Goal: Transaction & Acquisition: Purchase product/service

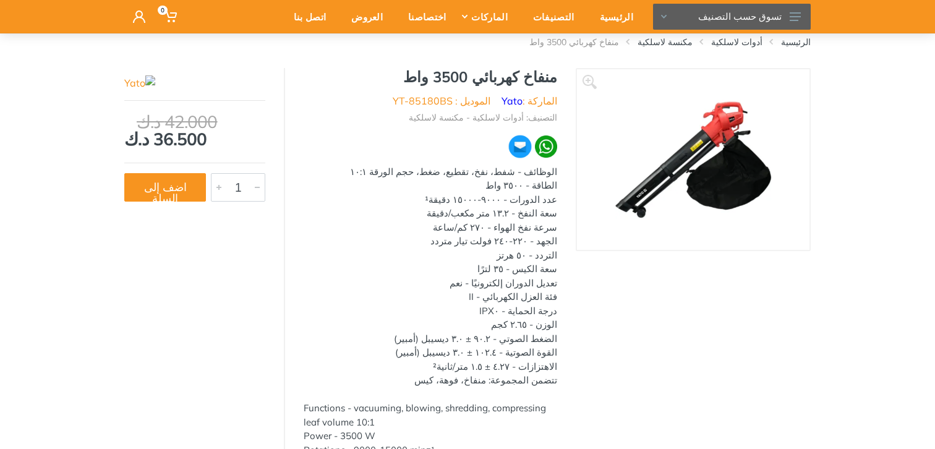
scroll to position [99, 0]
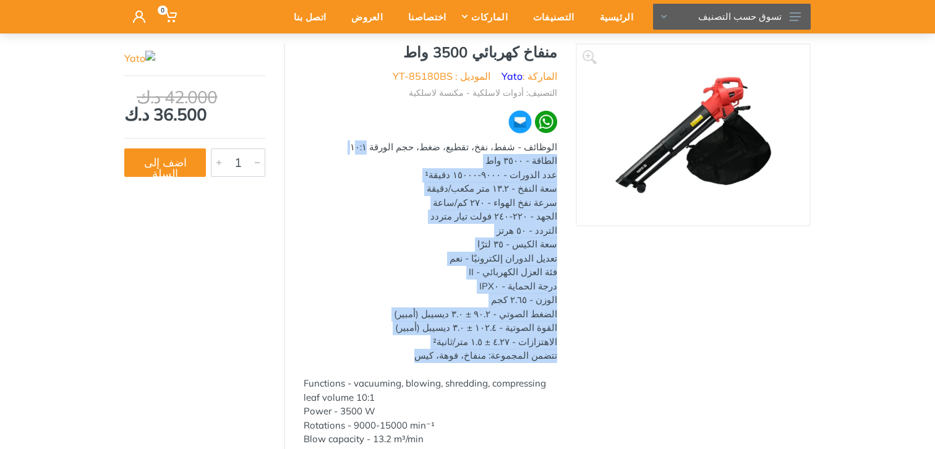
drag, startPoint x: 561, startPoint y: 152, endPoint x: 443, endPoint y: 351, distance: 231.6
click at [443, 351] on div "منفاخ كهربائي 3500 واط الماركة : Yato الموديل : YT-85180BS التصنيف: أدوات لاسلك…" at bounding box center [430, 332] width 291 height 578
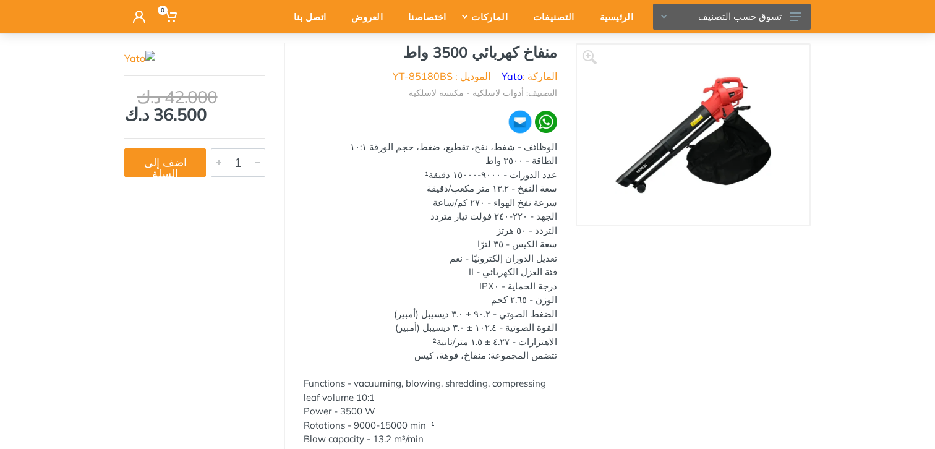
click at [651, 324] on div "‹ ›" at bounding box center [693, 338] width 235 height 590
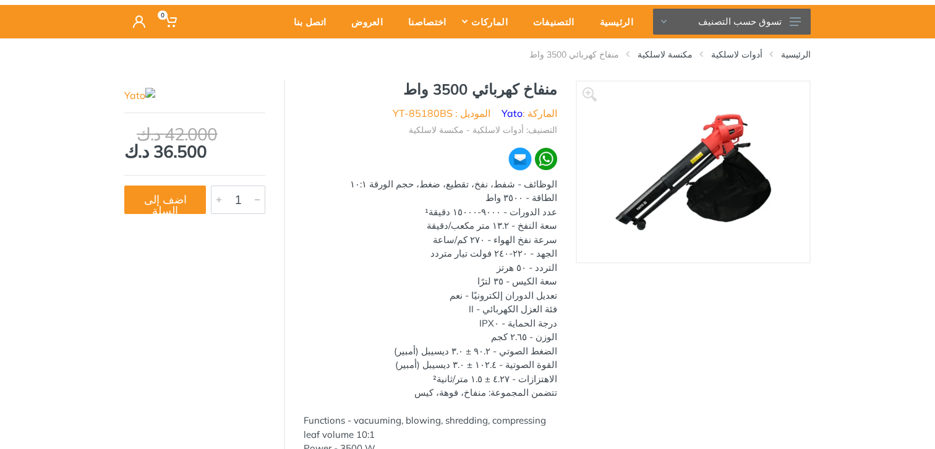
scroll to position [63, 0]
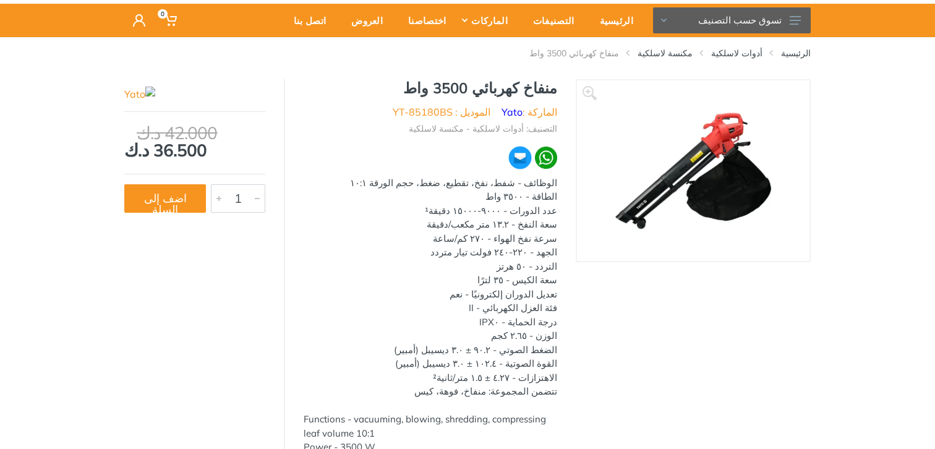
click at [760, 155] on img at bounding box center [694, 171] width 156 height 156
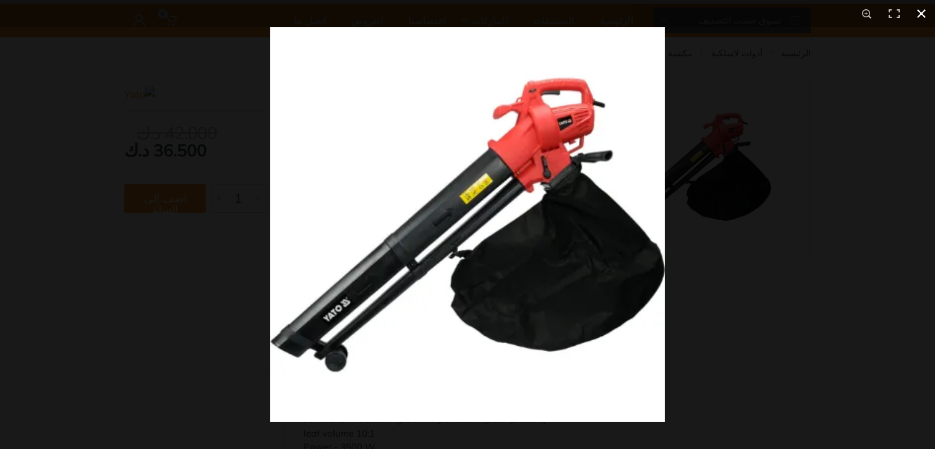
click at [710, 280] on div at bounding box center [737, 251] width 935 height 449
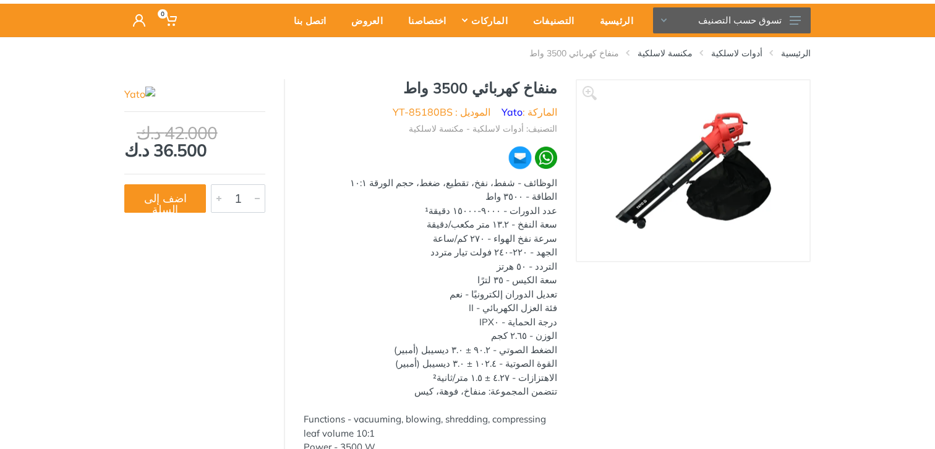
click at [710, 270] on div at bounding box center [800, 182] width 369 height 178
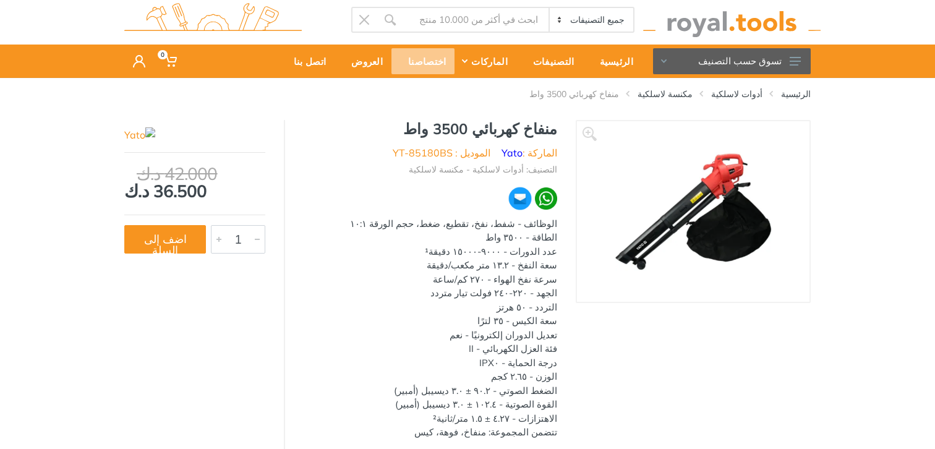
scroll to position [25, 0]
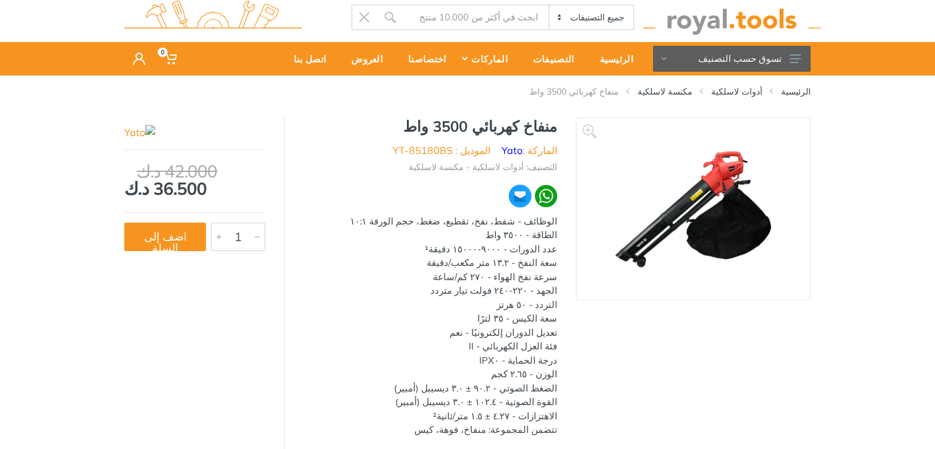
click at [708, 258] on img at bounding box center [694, 209] width 156 height 156
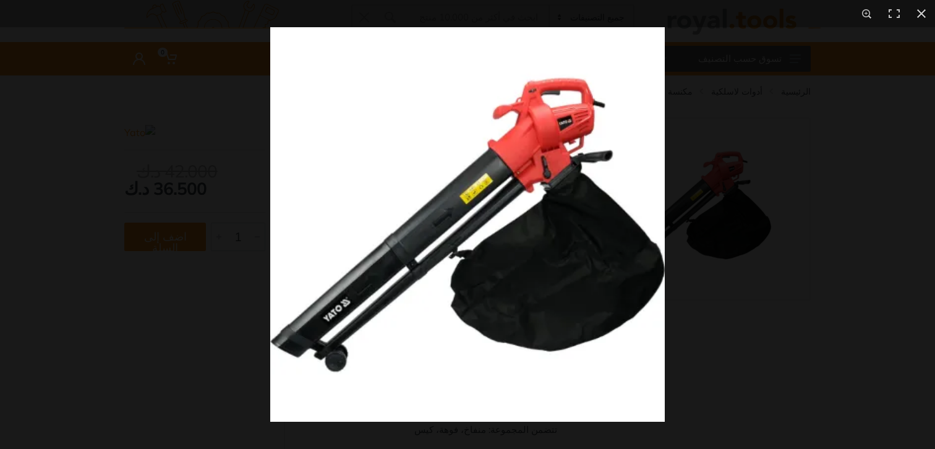
click at [497, 212] on img at bounding box center [467, 224] width 395 height 395
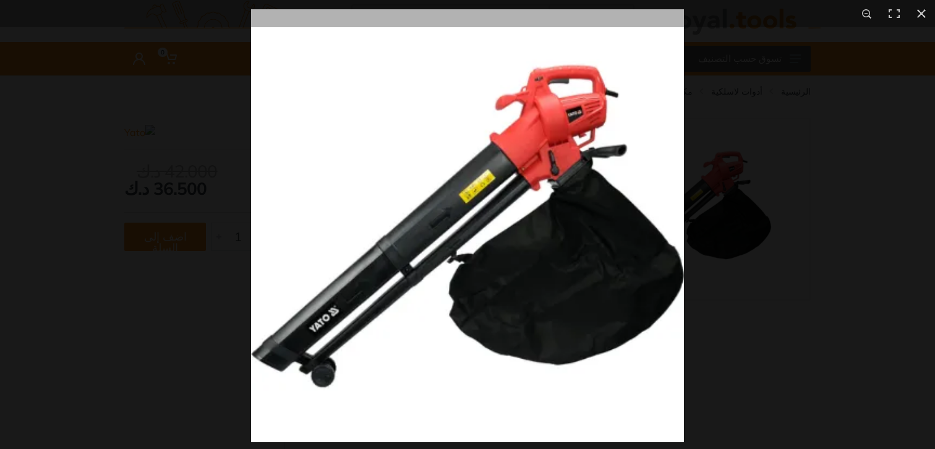
click at [497, 212] on img at bounding box center [467, 225] width 433 height 433
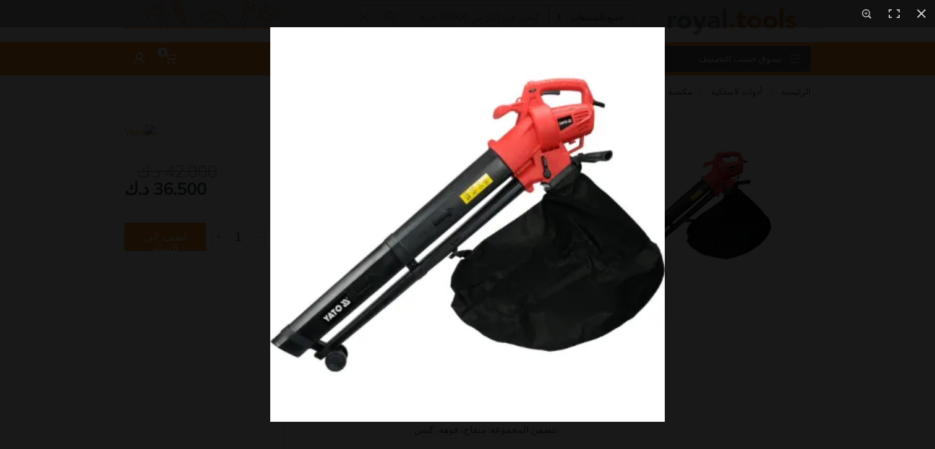
click at [473, 160] on img at bounding box center [467, 224] width 395 height 395
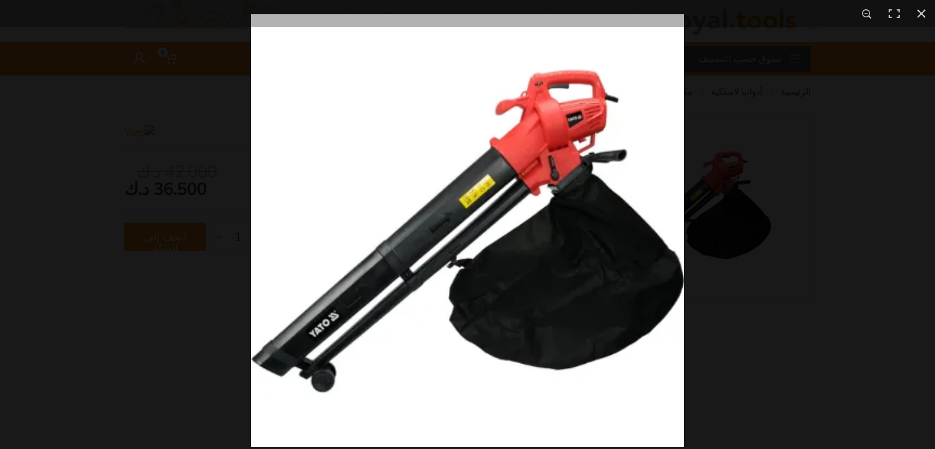
click at [473, 160] on img at bounding box center [467, 230] width 433 height 433
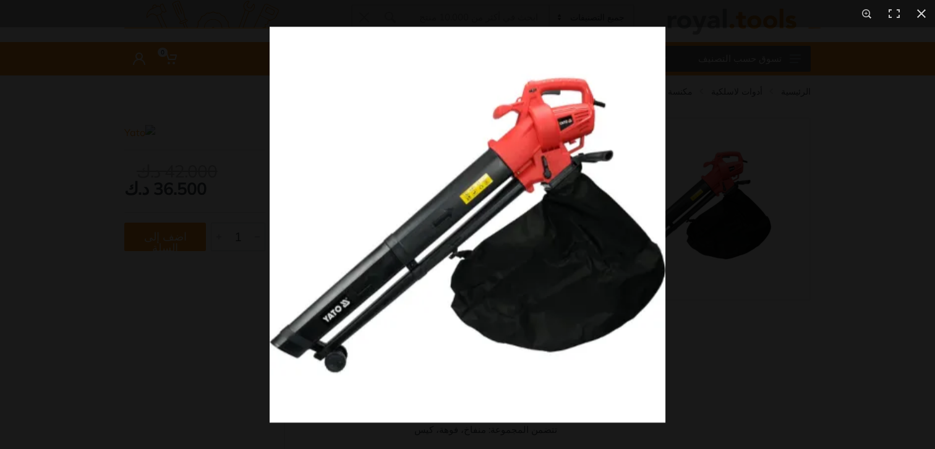
click at [473, 160] on img at bounding box center [468, 225] width 396 height 396
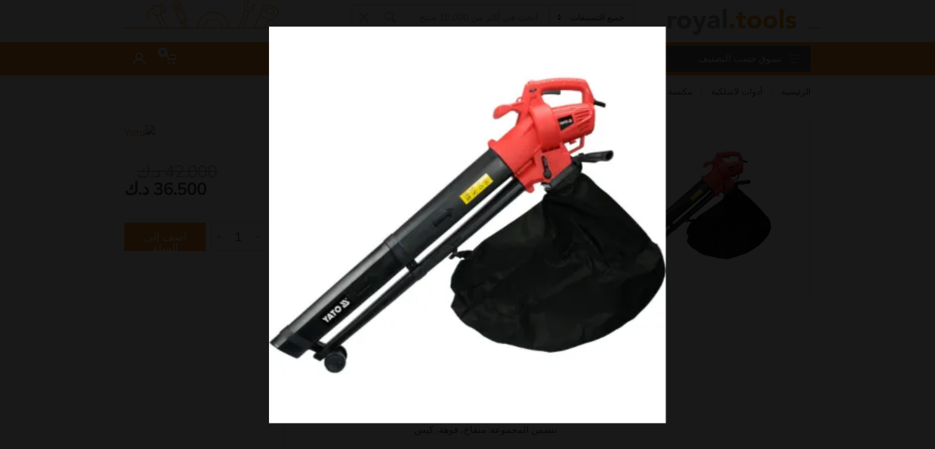
click at [473, 160] on img at bounding box center [467, 225] width 397 height 397
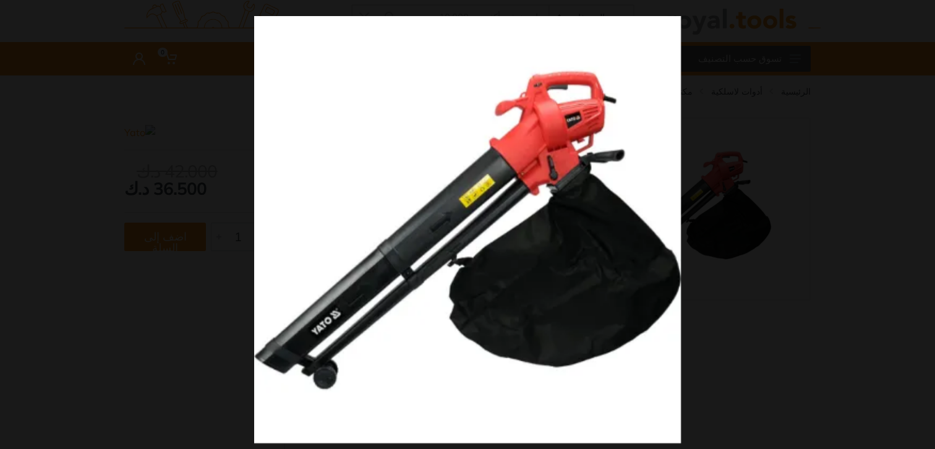
click at [473, 160] on img at bounding box center [467, 229] width 427 height 427
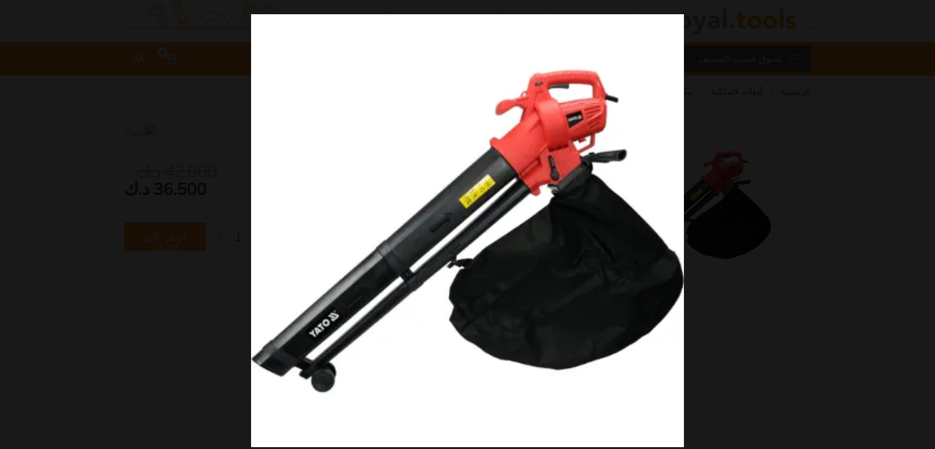
click at [473, 160] on img at bounding box center [467, 230] width 433 height 433
click at [473, 160] on img at bounding box center [468, 230] width 432 height 432
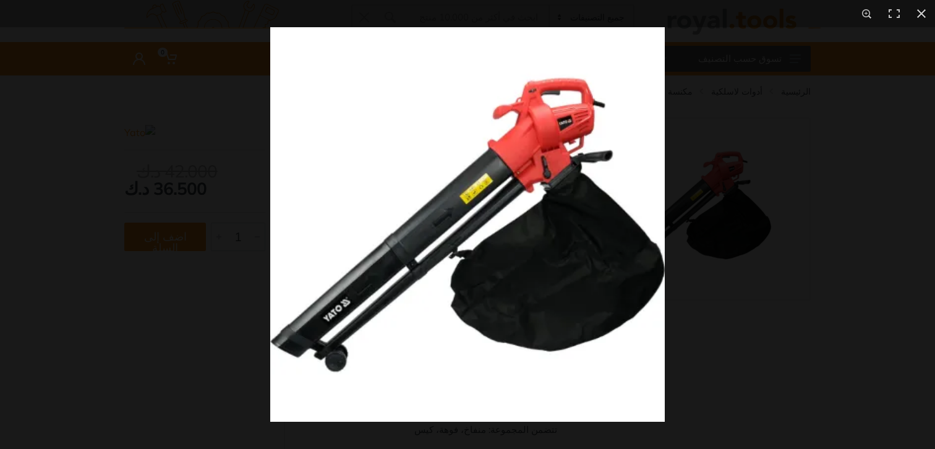
click at [349, 97] on img at bounding box center [467, 224] width 395 height 395
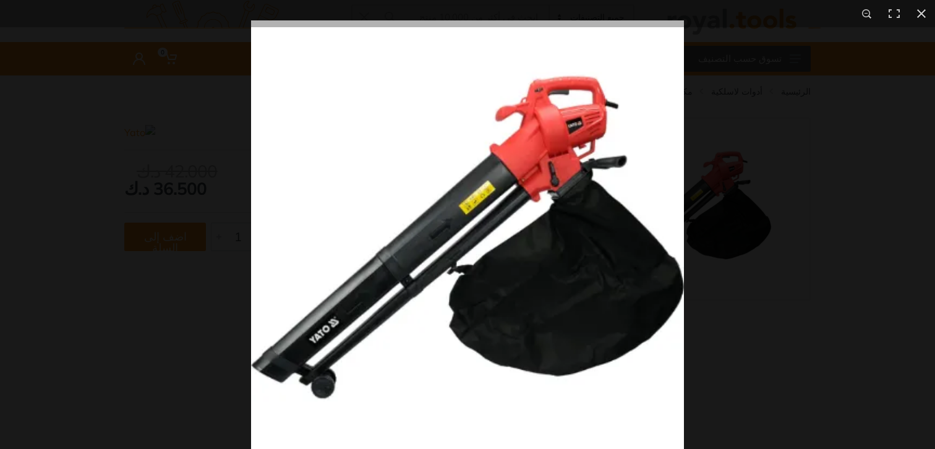
click at [349, 97] on img at bounding box center [467, 236] width 433 height 433
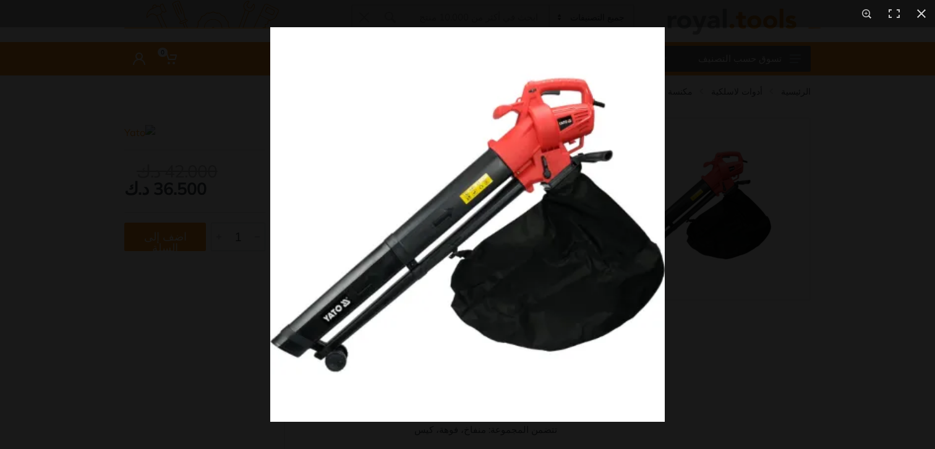
click at [424, 111] on img at bounding box center [467, 224] width 395 height 395
click at [749, 149] on div at bounding box center [737, 251] width 935 height 449
